Goal: Task Accomplishment & Management: Complete application form

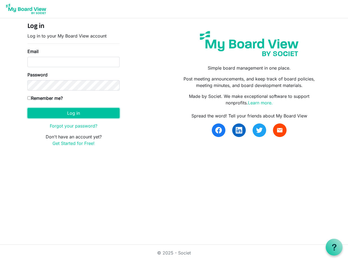
click at [73, 113] on button "Log in" at bounding box center [73, 113] width 92 height 10
click at [334, 247] on use at bounding box center [334, 247] width 4 height 7
